Goal: Information Seeking & Learning: Learn about a topic

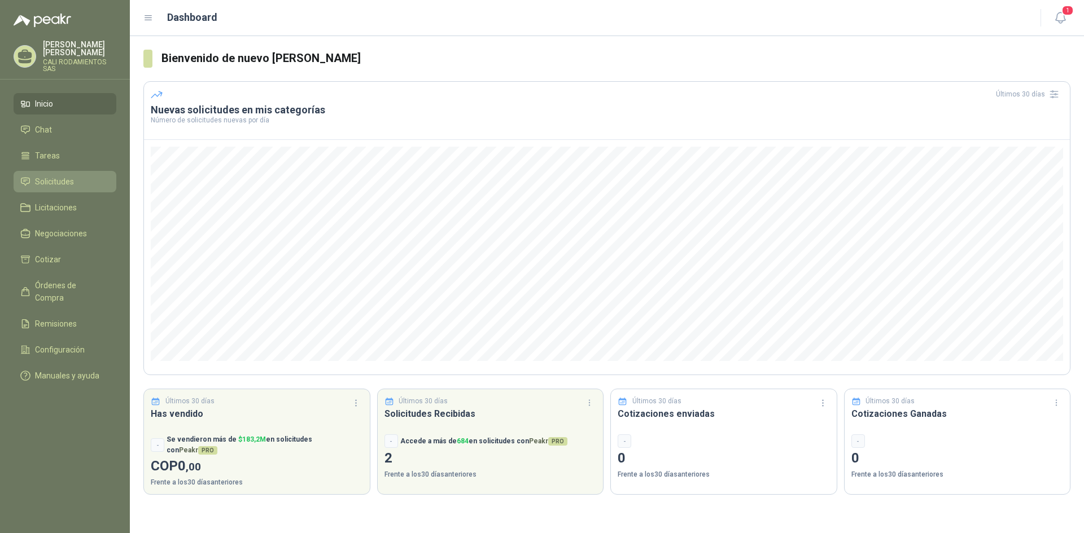
click at [46, 171] on link "Solicitudes" at bounding box center [65, 181] width 103 height 21
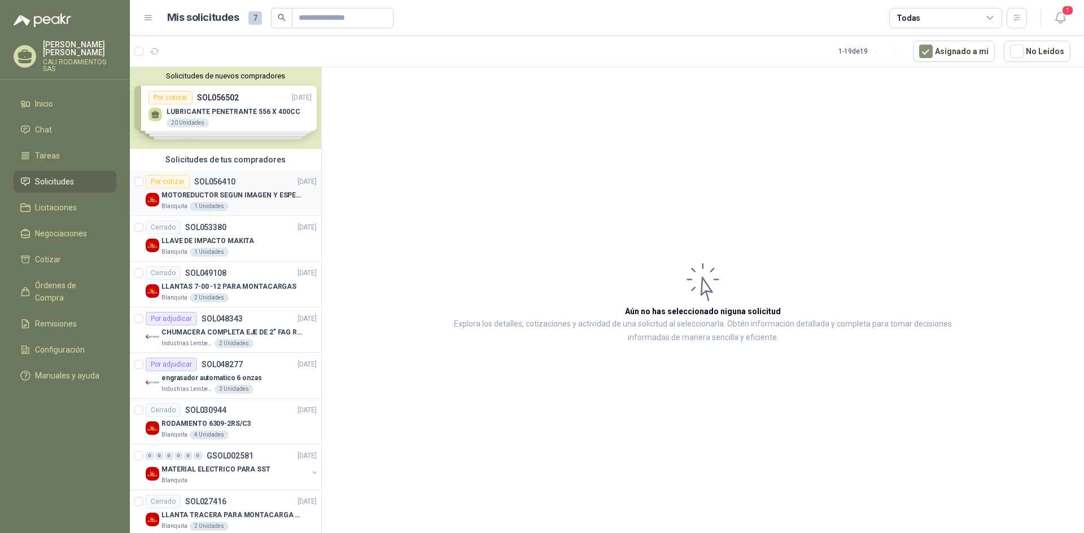
click at [248, 189] on div "MOTOREDUCTOR SEGUN IMAGEN Y ESPECIFICACIONES ADJUNTAS" at bounding box center [238, 196] width 155 height 14
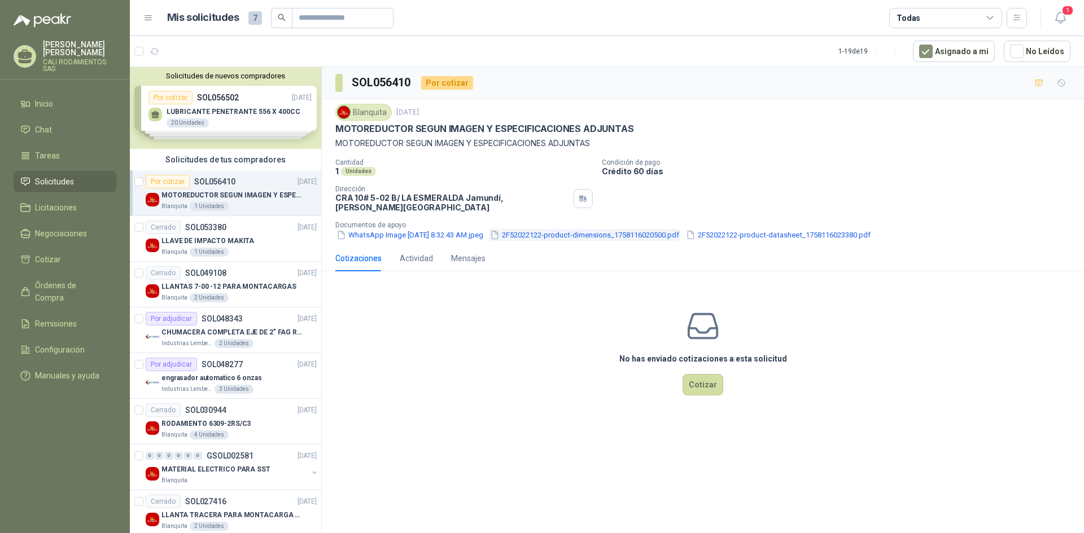
click at [528, 229] on button "2F52022122-product-dimensions_1758116020500.pdf" at bounding box center [584, 235] width 191 height 12
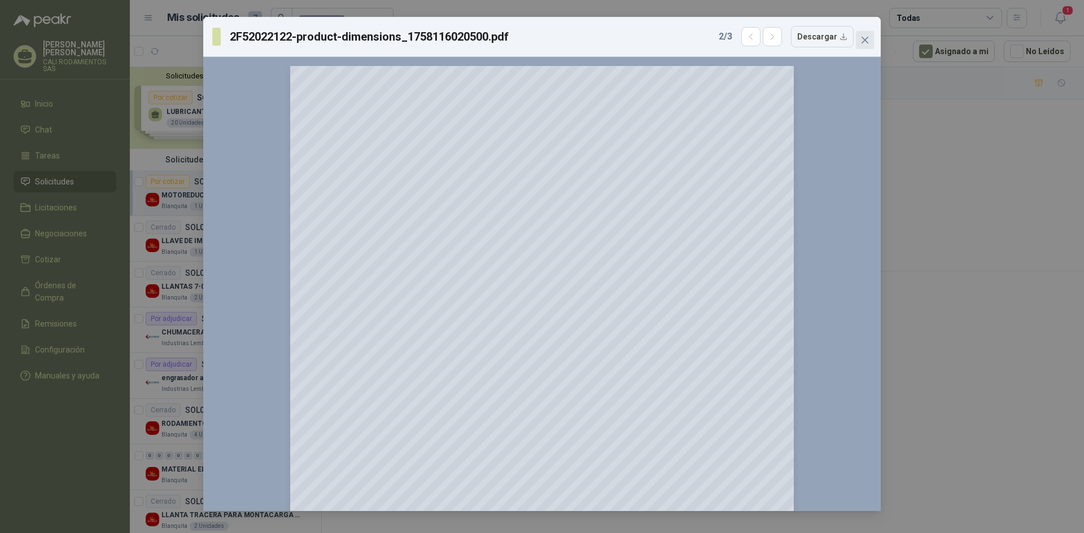
click at [863, 43] on icon "close" at bounding box center [864, 40] width 9 height 9
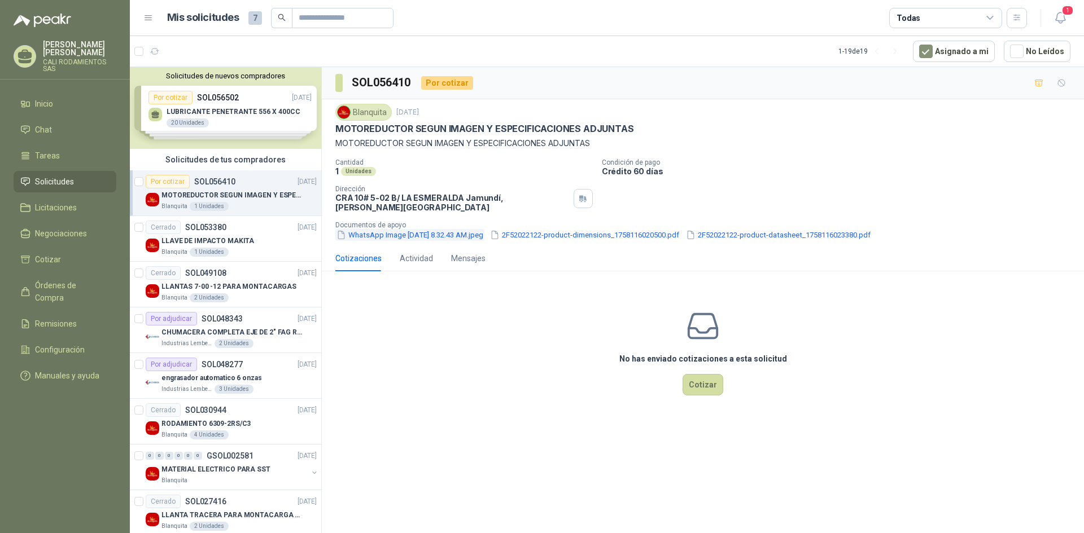
click at [392, 229] on button "WhatsApp Image [DATE] 8.32.43 AM.jpeg" at bounding box center [409, 235] width 149 height 12
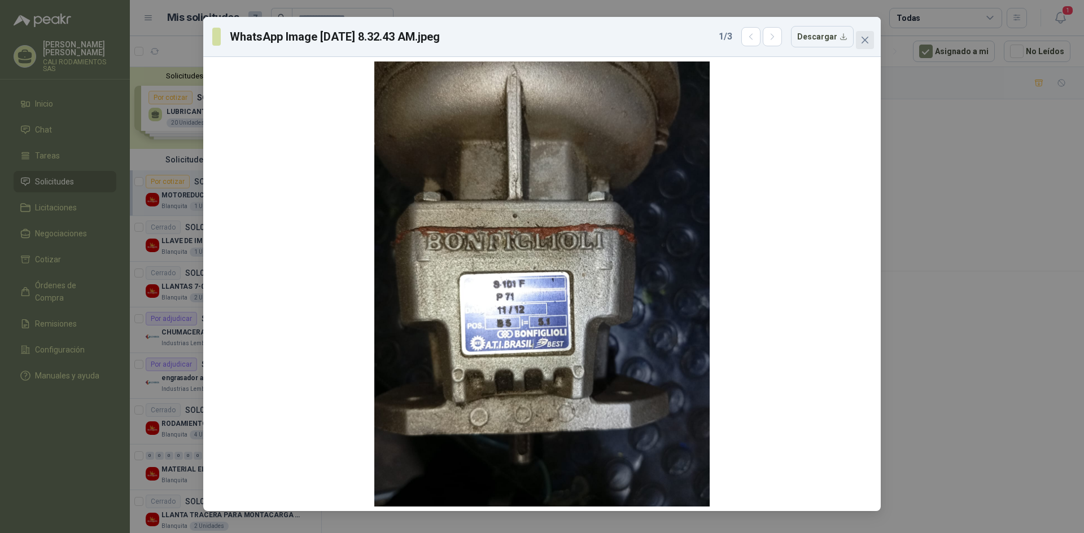
click at [863, 42] on icon "close" at bounding box center [864, 40] width 7 height 7
